Goal: Transaction & Acquisition: Purchase product/service

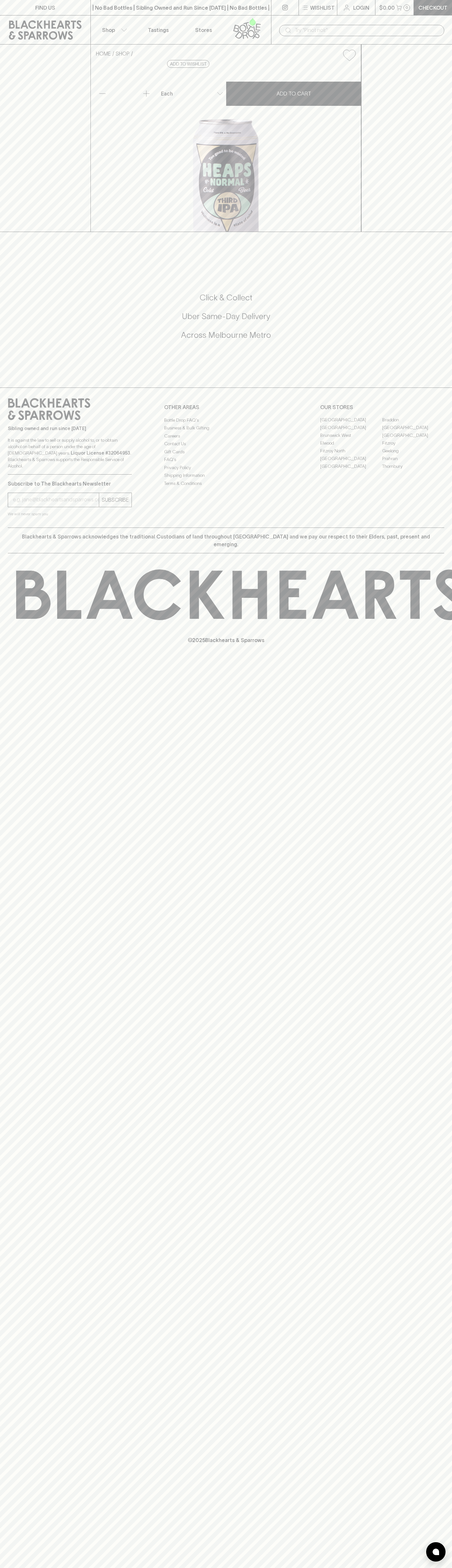
click at [447, 1340] on div "FIND US | No Bad Bottles | Sibling Owned and Run Since 2006 | No Bad Bottles | …" at bounding box center [226, 784] width 452 height 1568
click at [245, 1567] on html "FIND US | No Bad Bottles | Sibling Owned and Run Since 2006 | No Bad Bottles | …" at bounding box center [226, 784] width 452 height 1568
click at [23, 787] on div "FIND US | No Bad Bottles | Sibling Owned and Run Since 2006 | No Bad Bottles | …" at bounding box center [226, 784] width 452 height 1568
